Goal: Use online tool/utility: Utilize a website feature to perform a specific function

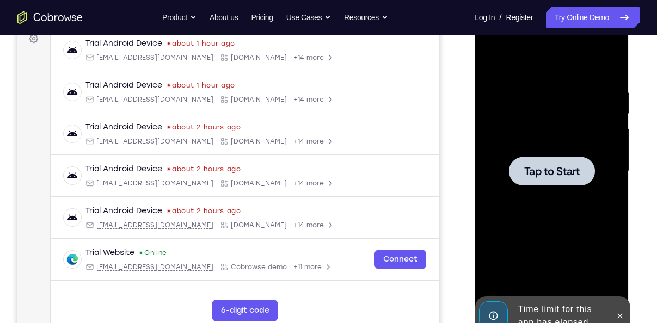
click at [558, 177] on span "Tap to Start" at bounding box center [552, 171] width 56 height 11
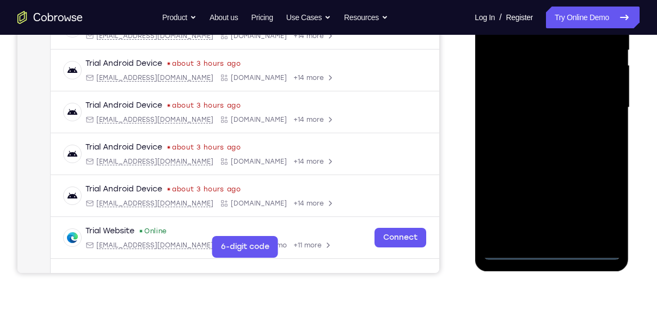
scroll to position [233, 0]
click at [553, 251] on div at bounding box center [551, 107] width 137 height 305
click at [603, 203] on div at bounding box center [551, 107] width 137 height 305
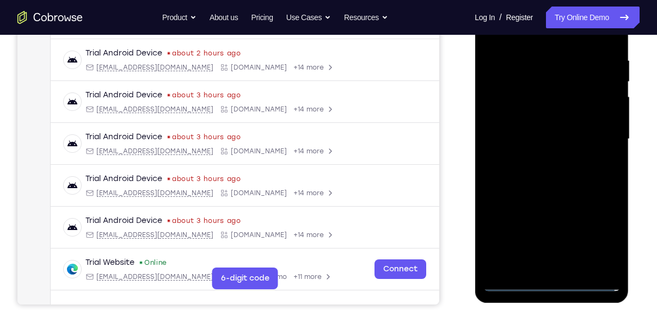
scroll to position [201, 0]
click at [514, 36] on div at bounding box center [551, 139] width 137 height 305
click at [597, 130] on div at bounding box center [551, 139] width 137 height 305
click at [541, 161] on div at bounding box center [551, 139] width 137 height 305
click at [519, 126] on div at bounding box center [551, 139] width 137 height 305
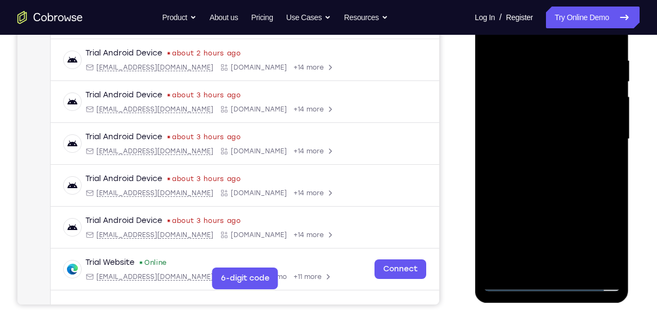
click at [512, 120] on div at bounding box center [551, 139] width 137 height 305
click at [529, 140] on div at bounding box center [551, 139] width 137 height 305
click at [525, 174] on div at bounding box center [551, 139] width 137 height 305
click at [533, 164] on div at bounding box center [551, 139] width 137 height 305
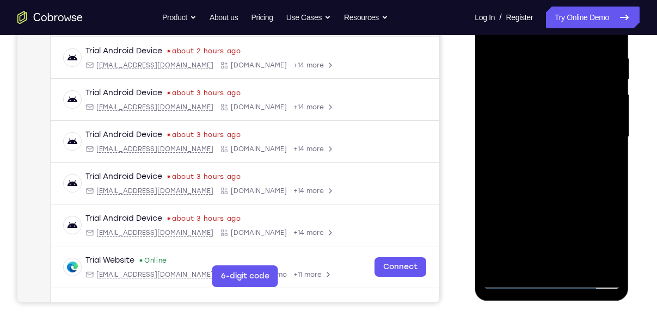
scroll to position [204, 0]
click at [548, 186] on div at bounding box center [551, 137] width 137 height 305
click at [576, 264] on div at bounding box center [551, 137] width 137 height 305
click at [545, 195] on div at bounding box center [551, 137] width 137 height 305
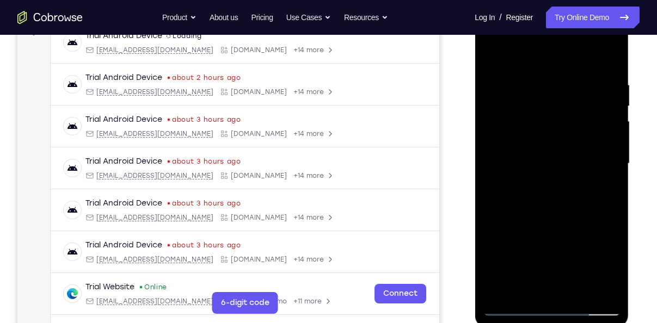
scroll to position [174, 0]
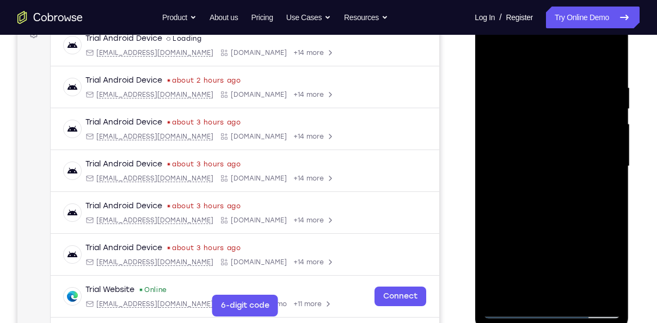
click at [494, 56] on div at bounding box center [551, 166] width 137 height 305
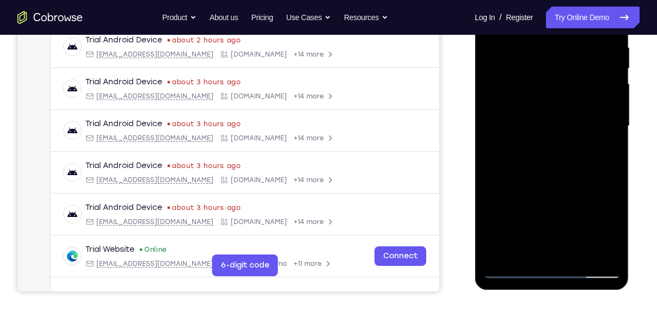
scroll to position [217, 0]
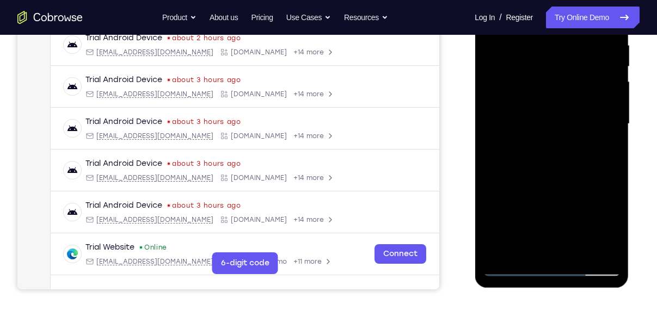
click at [526, 252] on div at bounding box center [551, 124] width 137 height 305
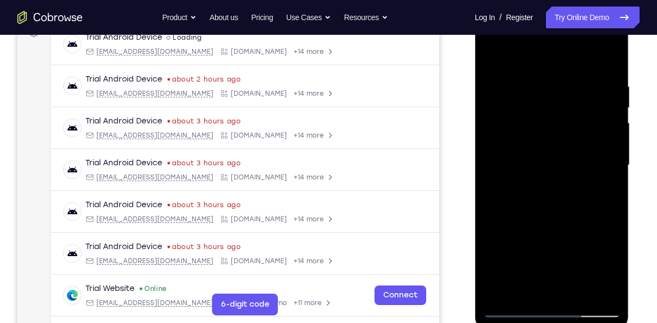
scroll to position [176, 0]
click at [499, 76] on div at bounding box center [551, 165] width 137 height 305
click at [493, 52] on div at bounding box center [551, 165] width 137 height 305
click at [524, 52] on div at bounding box center [551, 165] width 137 height 305
click at [496, 124] on div at bounding box center [551, 165] width 137 height 305
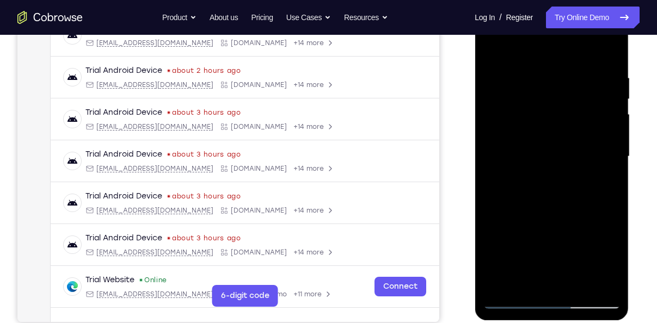
scroll to position [179, 0]
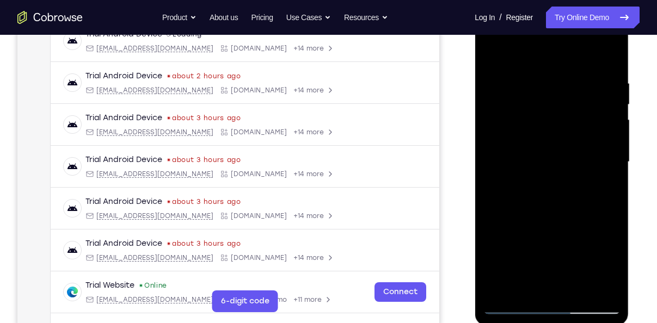
click at [530, 126] on div at bounding box center [551, 162] width 137 height 305
click at [499, 81] on div at bounding box center [551, 162] width 137 height 305
click at [505, 125] on div at bounding box center [551, 162] width 137 height 305
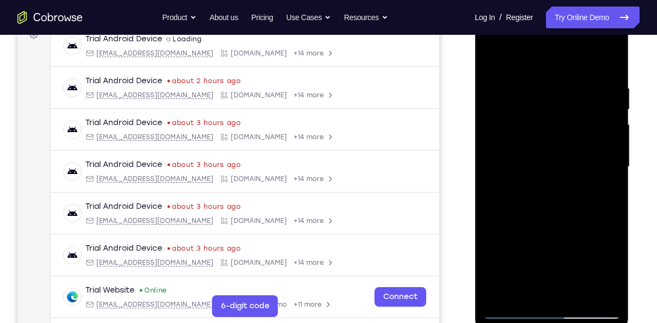
scroll to position [185, 0]
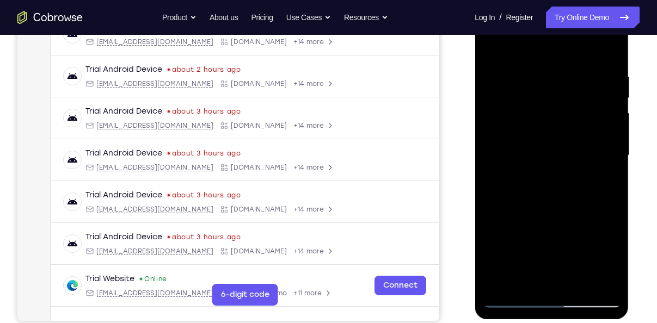
click at [518, 158] on div at bounding box center [551, 155] width 137 height 305
click at [517, 146] on div at bounding box center [551, 155] width 137 height 305
click at [541, 168] on div at bounding box center [551, 155] width 137 height 305
click at [601, 46] on div at bounding box center [551, 155] width 137 height 305
click at [536, 279] on div at bounding box center [551, 155] width 137 height 305
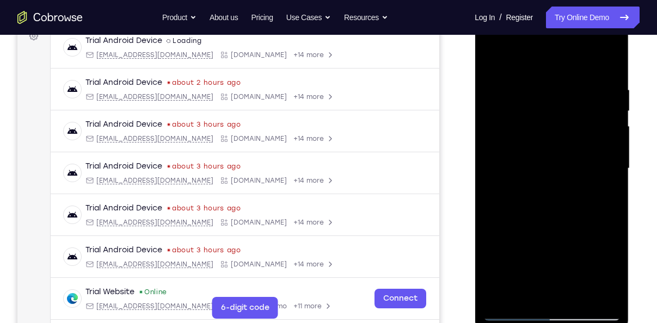
scroll to position [171, 0]
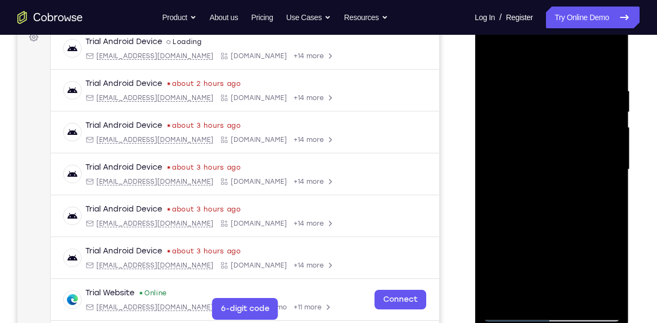
click at [610, 44] on div at bounding box center [551, 169] width 137 height 305
click at [613, 39] on div at bounding box center [551, 169] width 137 height 305
click at [609, 44] on div at bounding box center [551, 169] width 137 height 305
click at [560, 249] on div at bounding box center [551, 169] width 137 height 305
click at [501, 56] on div at bounding box center [551, 169] width 137 height 305
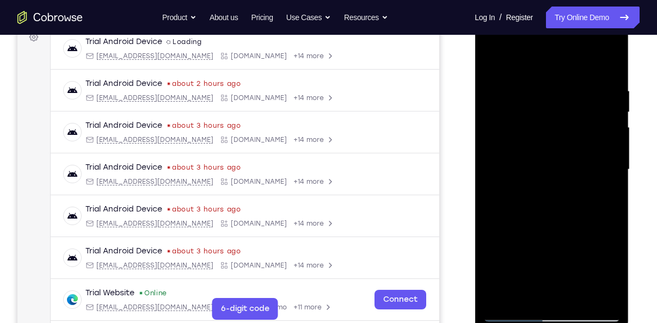
click at [565, 188] on div at bounding box center [551, 169] width 137 height 305
click at [500, 58] on div at bounding box center [551, 169] width 137 height 305
click at [501, 58] on div at bounding box center [551, 169] width 137 height 305
click at [528, 180] on div at bounding box center [551, 169] width 137 height 305
click at [517, 92] on div at bounding box center [551, 169] width 137 height 305
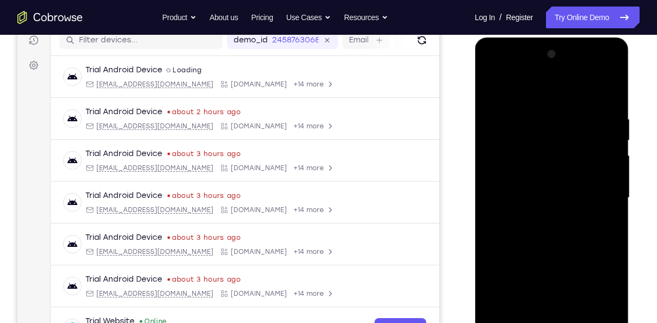
scroll to position [142, 0]
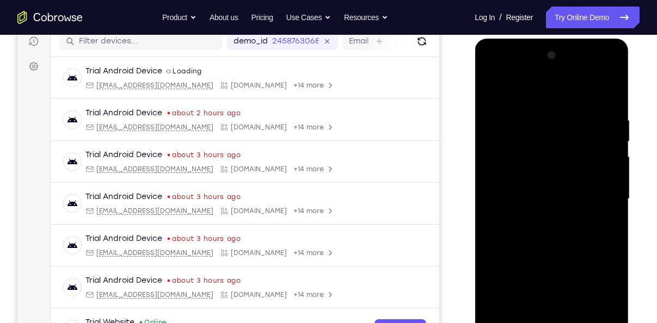
click at [517, 93] on div at bounding box center [551, 199] width 137 height 305
click at [523, 227] on div at bounding box center [551, 199] width 137 height 305
click at [518, 121] on div at bounding box center [551, 199] width 137 height 305
click at [520, 90] on div at bounding box center [551, 199] width 137 height 305
click at [523, 187] on div at bounding box center [551, 199] width 137 height 305
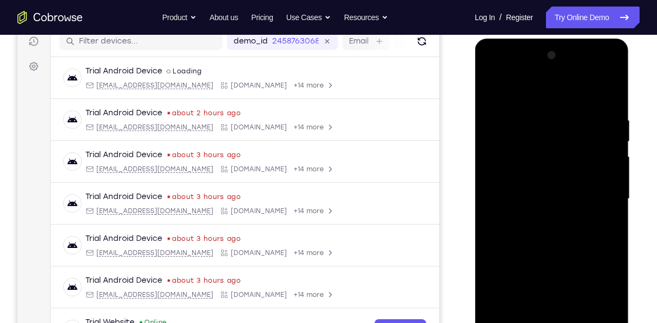
click at [517, 123] on div at bounding box center [551, 199] width 137 height 305
click at [516, 89] on div at bounding box center [551, 199] width 137 height 305
click at [599, 70] on div at bounding box center [551, 199] width 137 height 305
click at [512, 74] on div at bounding box center [551, 199] width 137 height 305
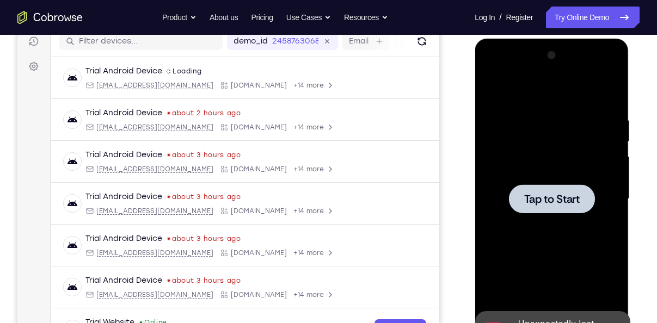
click at [536, 189] on div at bounding box center [552, 199] width 86 height 29
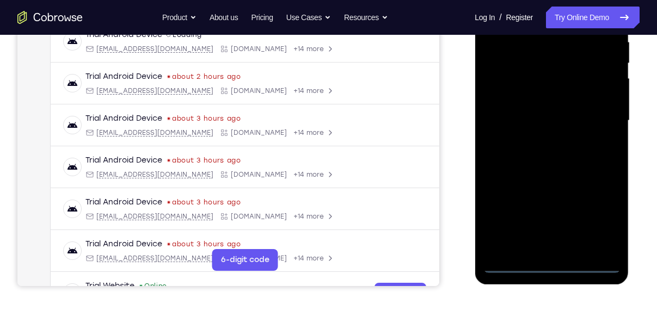
scroll to position [225, 0]
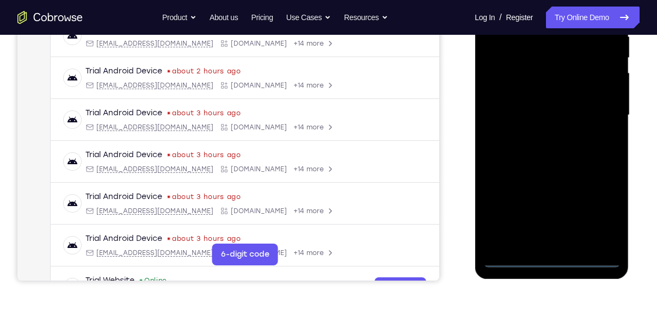
click at [551, 255] on div at bounding box center [551, 115] width 137 height 305
click at [549, 259] on div at bounding box center [551, 115] width 137 height 305
click at [537, 242] on div at bounding box center [551, 115] width 137 height 305
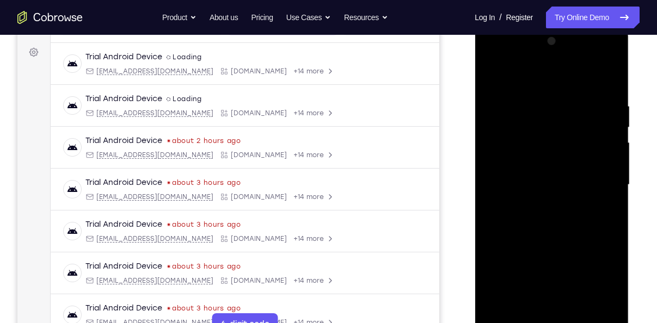
scroll to position [155, 0]
drag, startPoint x: 509, startPoint y: 61, endPoint x: 536, endPoint y: 106, distance: 52.5
click at [536, 106] on div at bounding box center [551, 185] width 137 height 305
click at [514, 62] on div at bounding box center [551, 185] width 137 height 305
drag, startPoint x: 515, startPoint y: 67, endPoint x: 566, endPoint y: 90, distance: 56.3
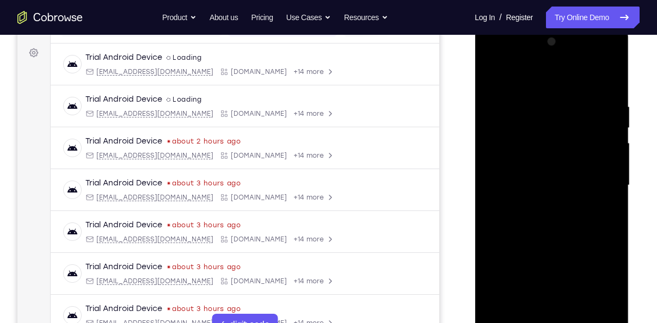
click at [566, 90] on div at bounding box center [551, 185] width 137 height 305
click at [528, 60] on div at bounding box center [551, 185] width 137 height 305
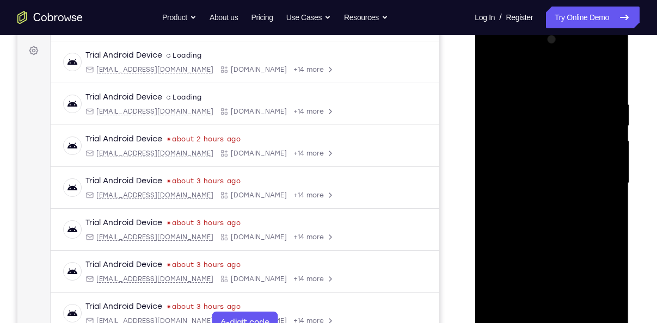
scroll to position [158, 0]
